Goal: Task Accomplishment & Management: Manage account settings

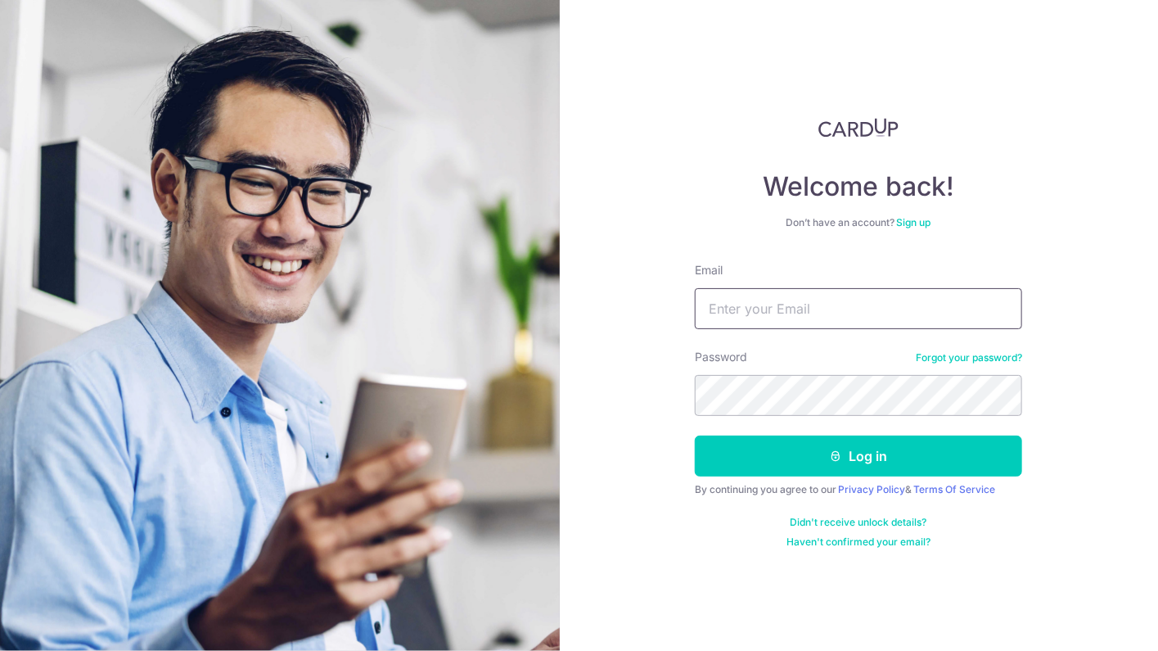
click at [759, 315] on input "Email" at bounding box center [858, 308] width 327 height 41
type input "[EMAIL_ADDRESS][DOMAIN_NAME]"
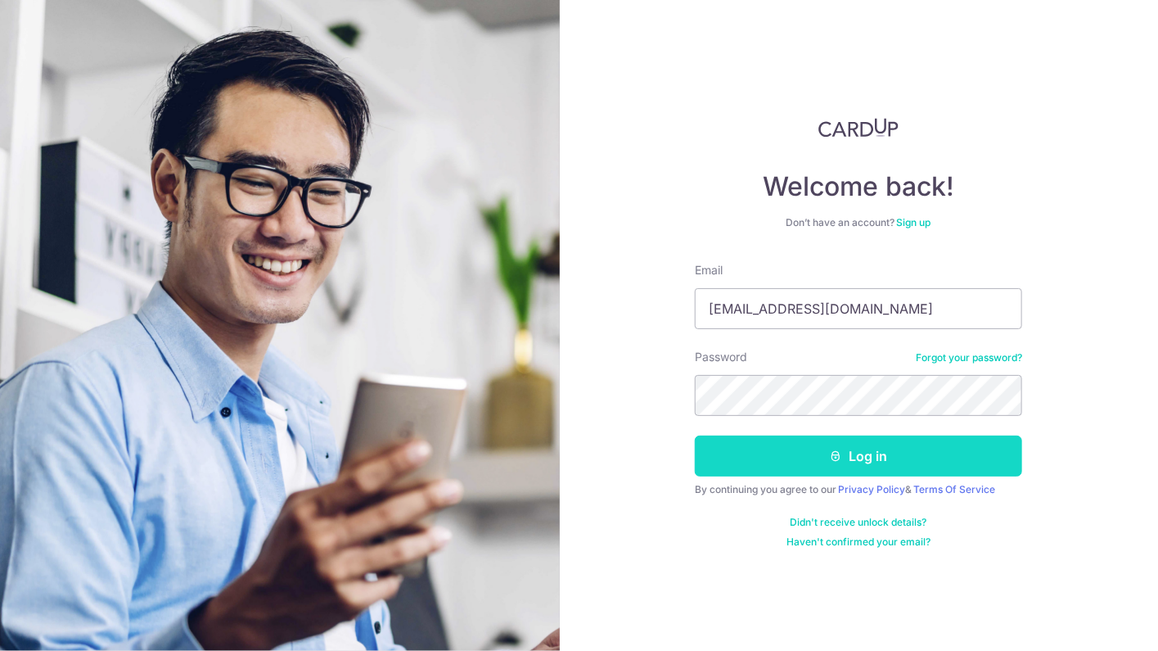
click at [791, 437] on button "Log in" at bounding box center [858, 455] width 327 height 41
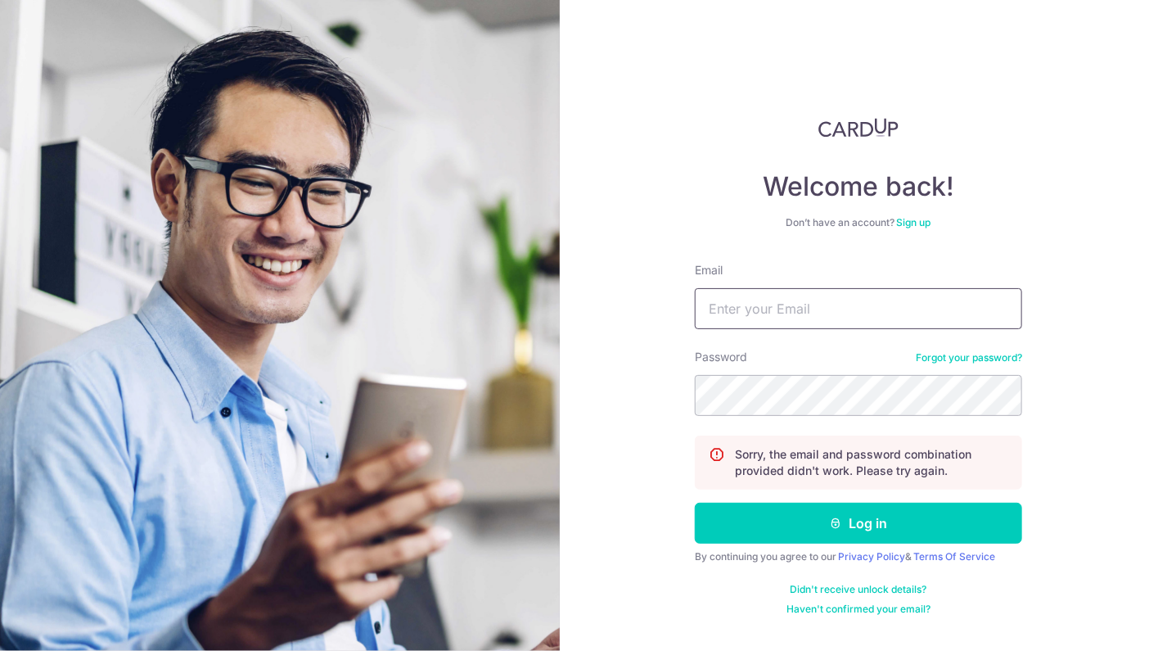
click at [766, 308] on input "Email" at bounding box center [858, 308] width 327 height 41
type input "[EMAIL_ADDRESS][DOMAIN_NAME]"
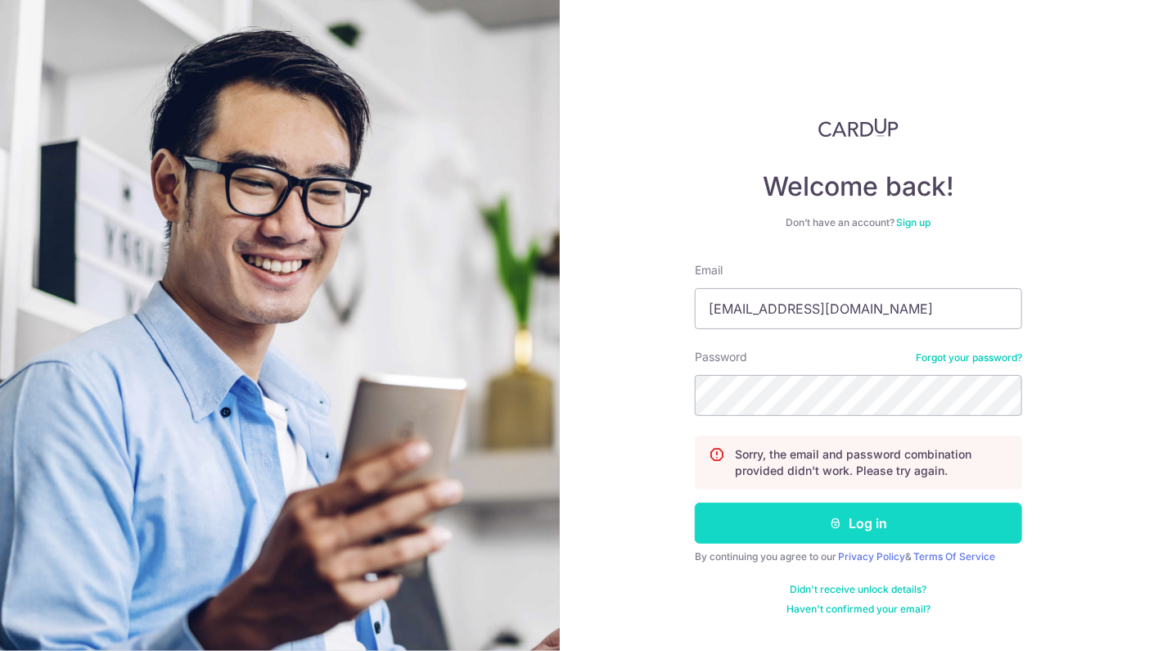
click at [831, 516] on icon "submit" at bounding box center [836, 522] width 13 height 13
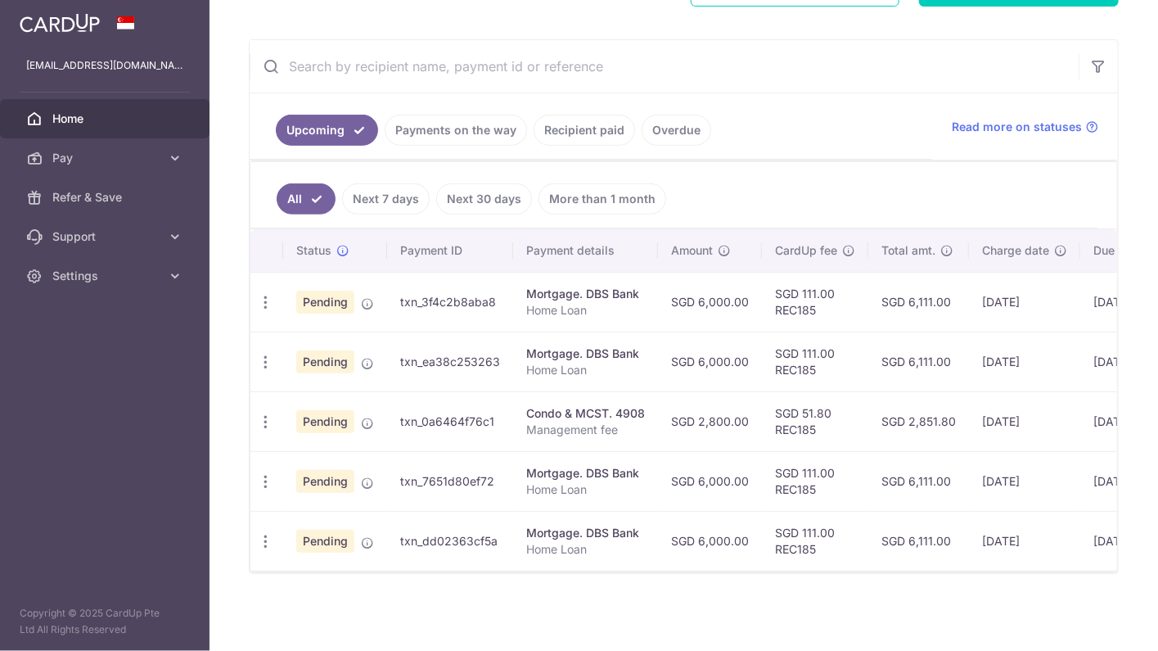
click at [675, 123] on link "Overdue" at bounding box center [677, 130] width 70 height 31
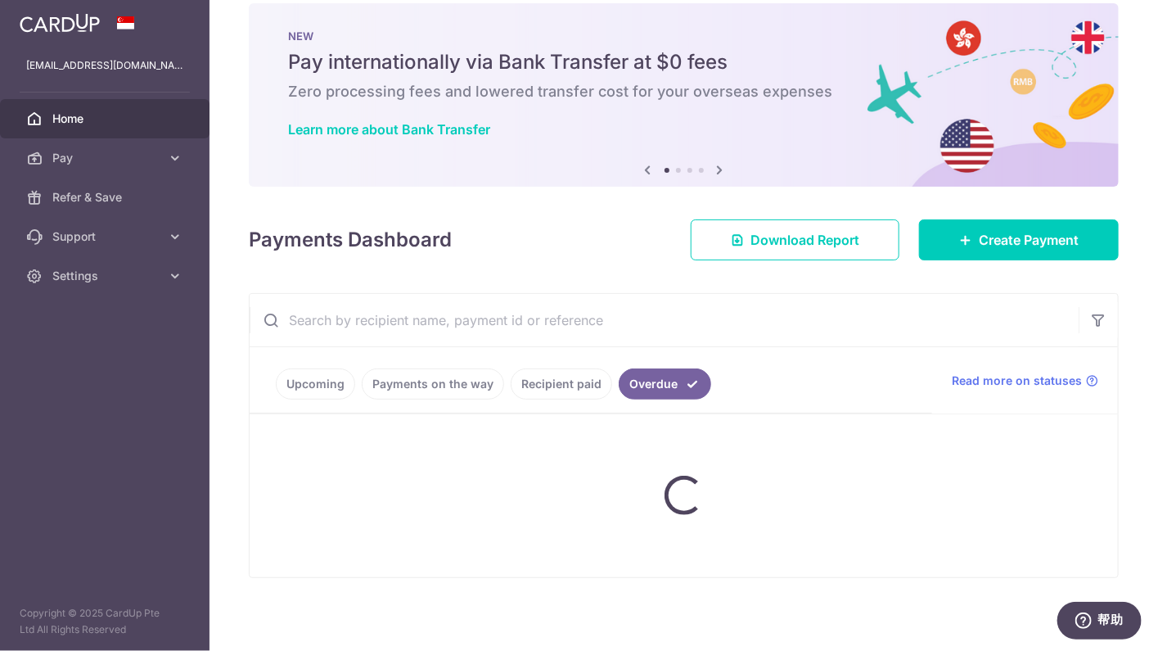
scroll to position [91, 0]
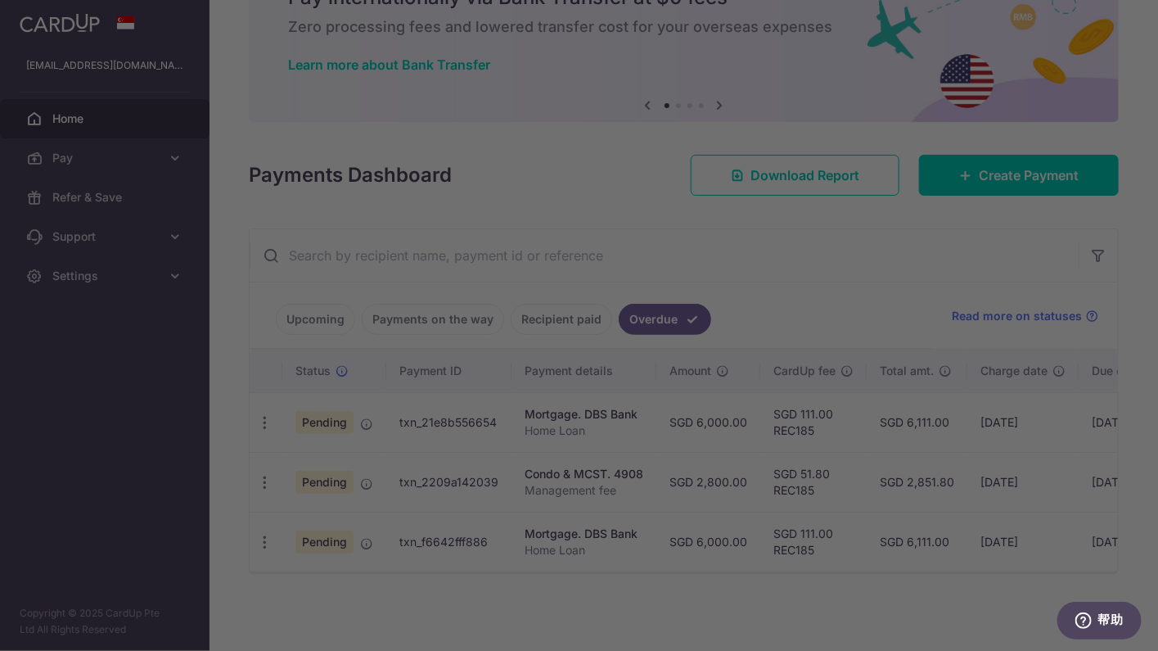
click at [316, 313] on div at bounding box center [584, 328] width 1169 height 657
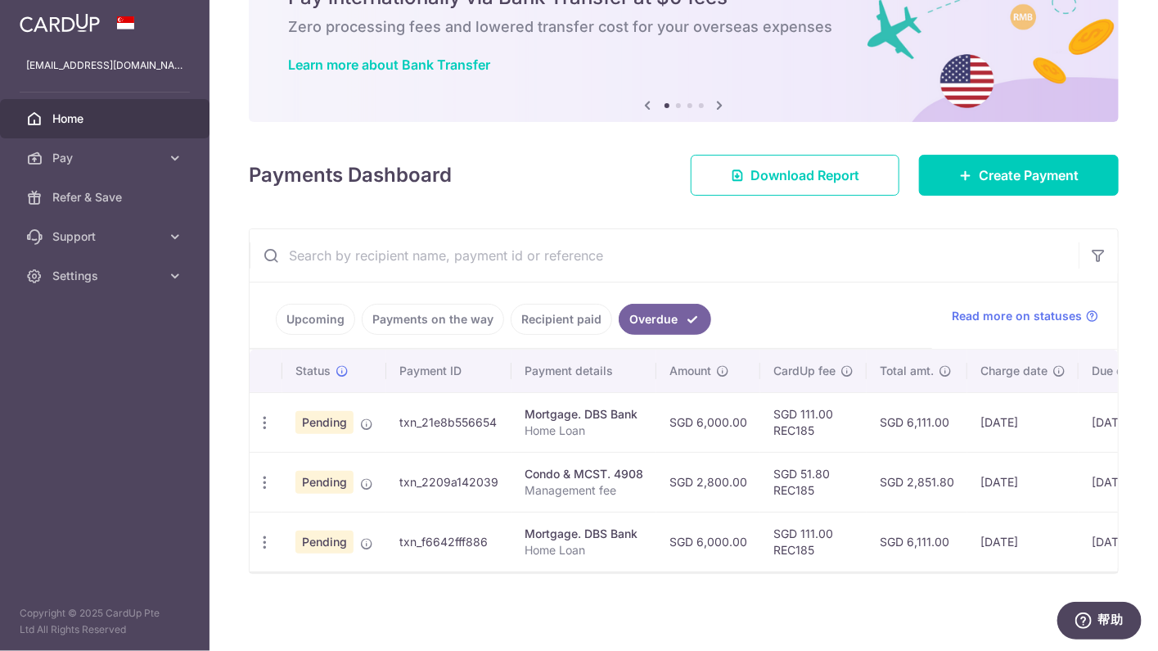
click at [316, 309] on link "Upcoming" at bounding box center [315, 319] width 79 height 31
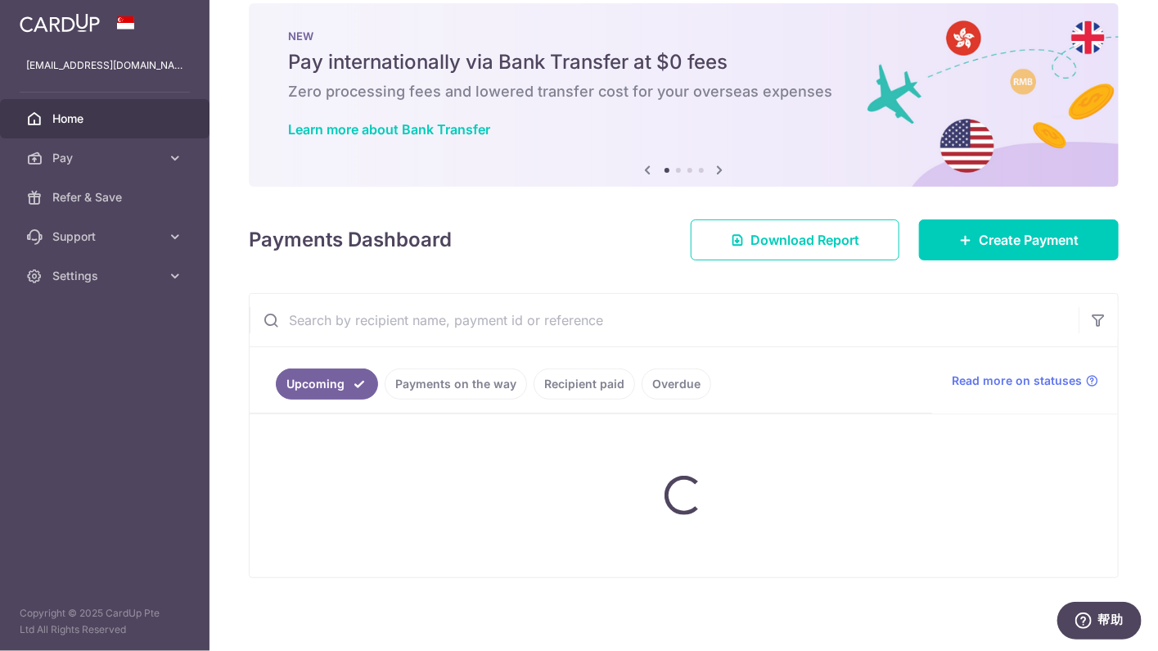
scroll to position [277, 0]
